Goal: Transaction & Acquisition: Subscribe to service/newsletter

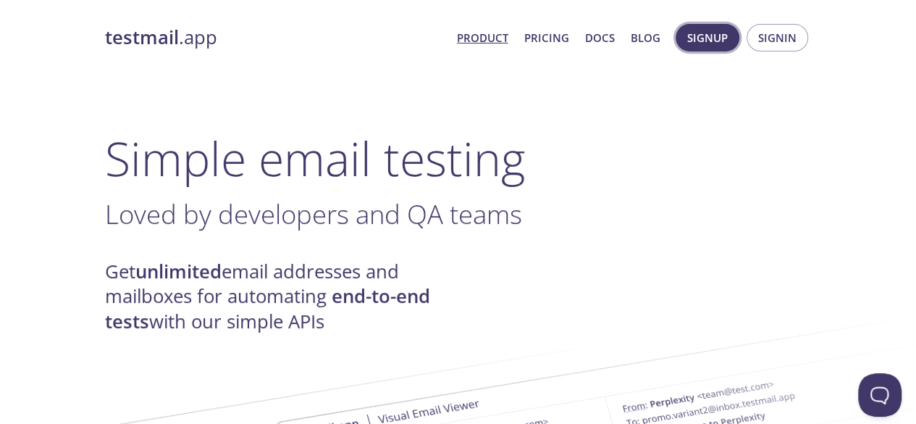
click at [730, 47] on button "Signup" at bounding box center [707, 38] width 64 height 28
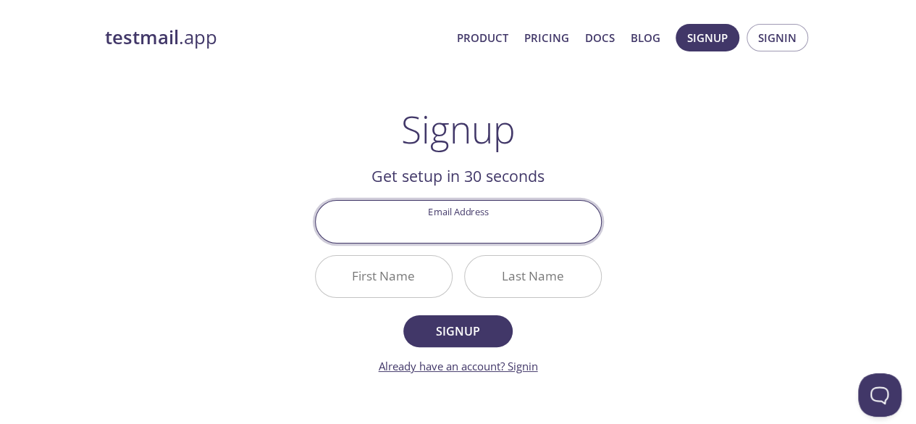
click at [527, 368] on link "Already have an account? Signin" at bounding box center [458, 365] width 159 height 14
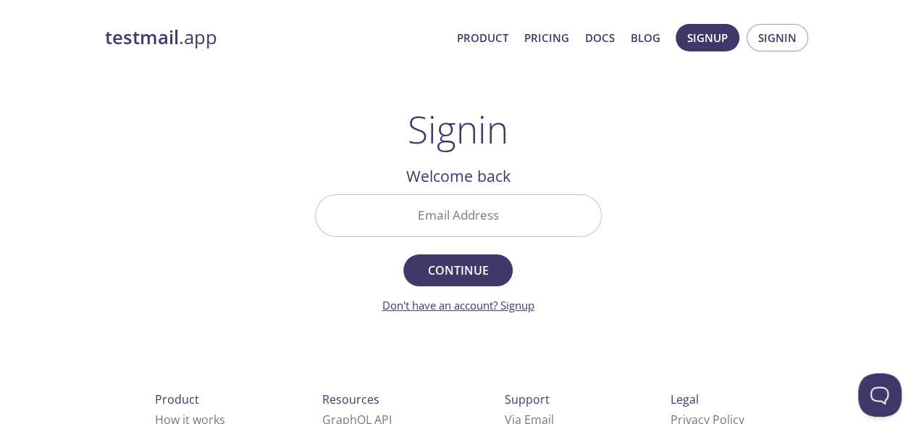
click at [485, 303] on link "Don't have an account? Signup" at bounding box center [458, 305] width 152 height 14
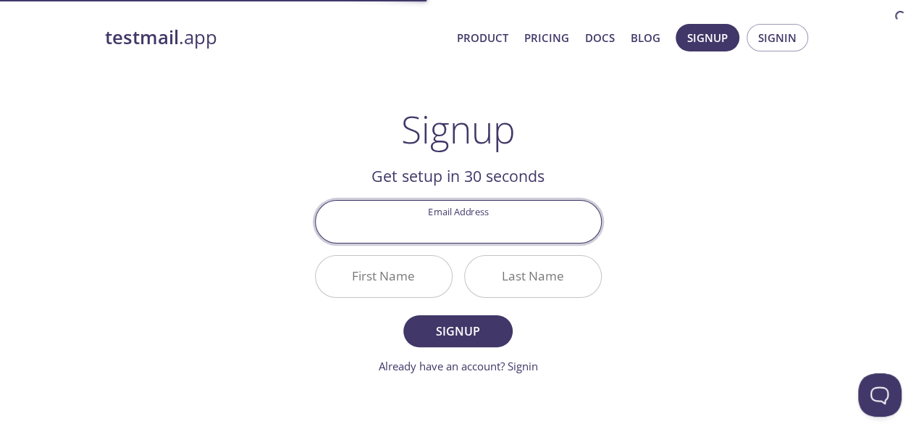
click at [468, 232] on input "Email Address" at bounding box center [458, 221] width 285 height 41
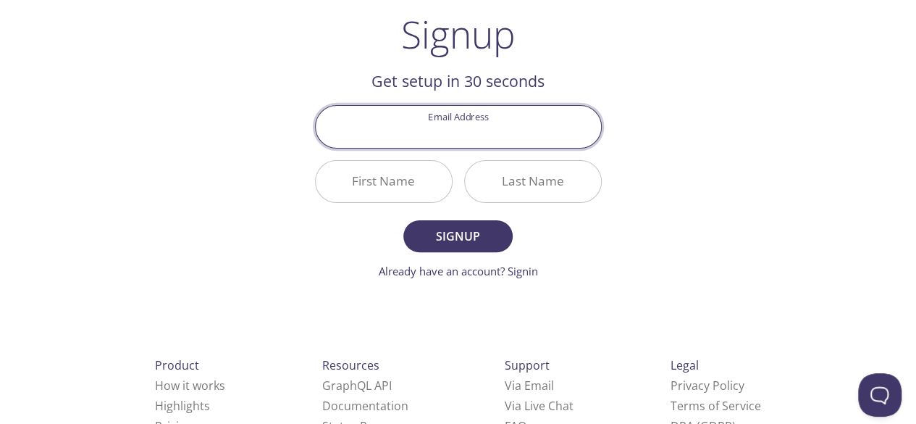
scroll to position [146, 0]
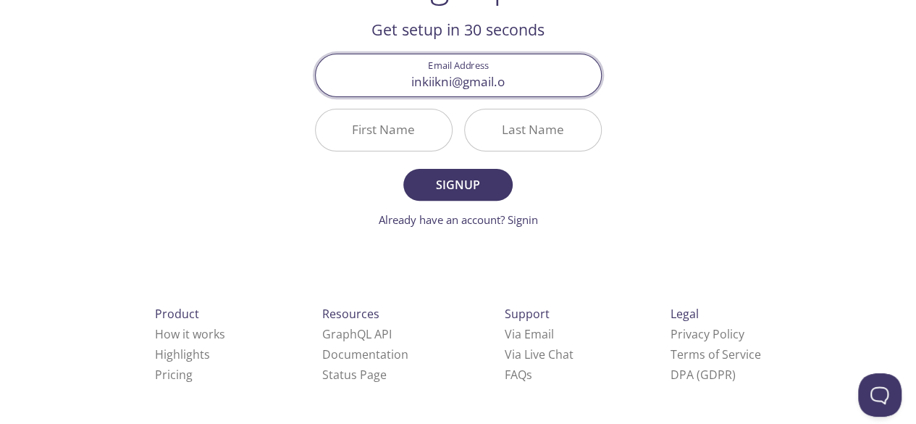
type input "[EMAIL_ADDRESS]."
